Goal: Book appointment/travel/reservation

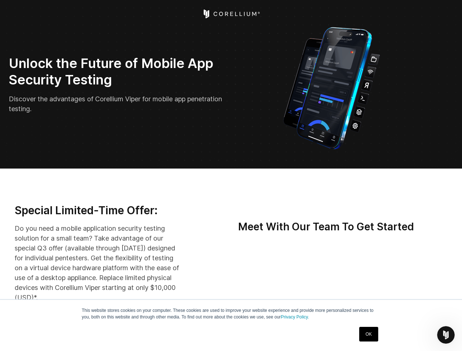
click at [446, 335] on icon "Open Intercom Messenger" at bounding box center [446, 335] width 12 height 12
click at [446, 335] on img "Open Intercom Messenger" at bounding box center [445, 335] width 9 height 9
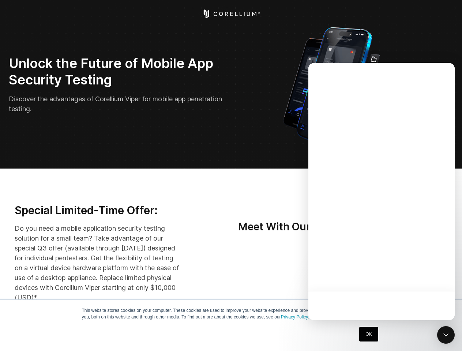
click at [390, 276] on div at bounding box center [381, 191] width 146 height 257
click at [424, 276] on div at bounding box center [381, 191] width 146 height 257
